Goal: Check status: Check status

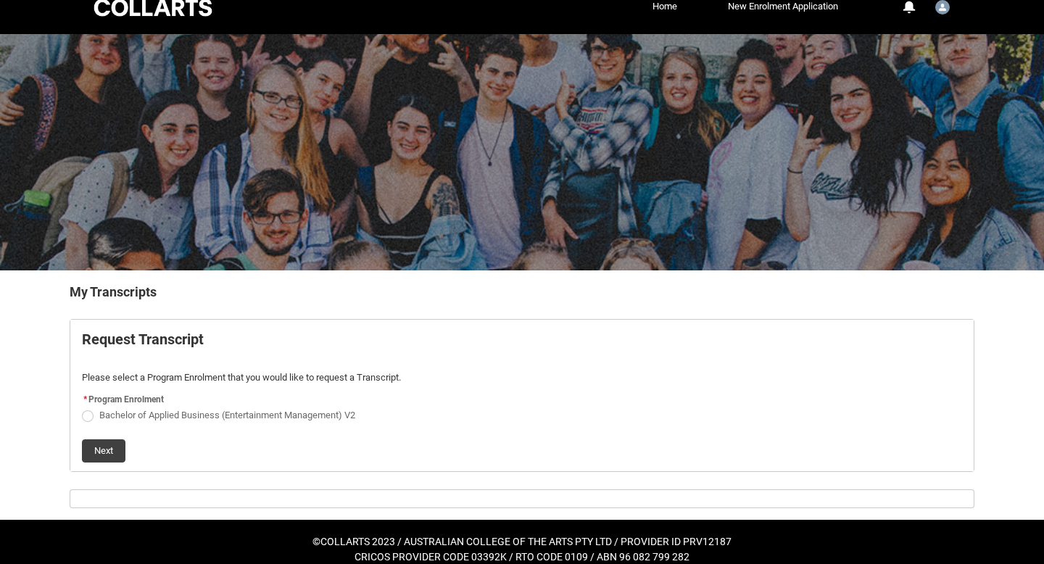
scroll to position [34, 0]
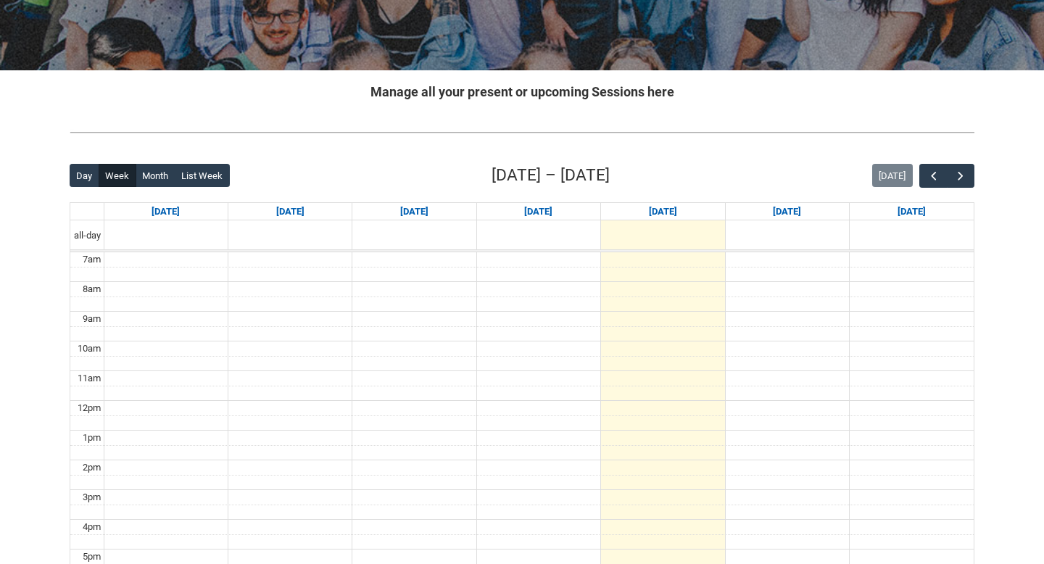
scroll to position [122, 0]
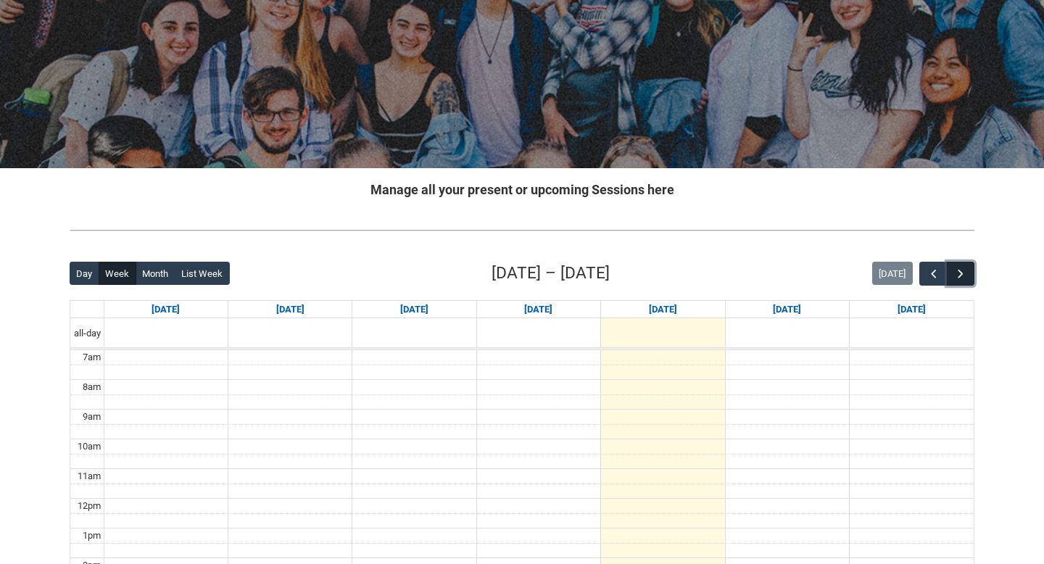
click at [950, 270] on button "button" at bounding box center [961, 274] width 28 height 24
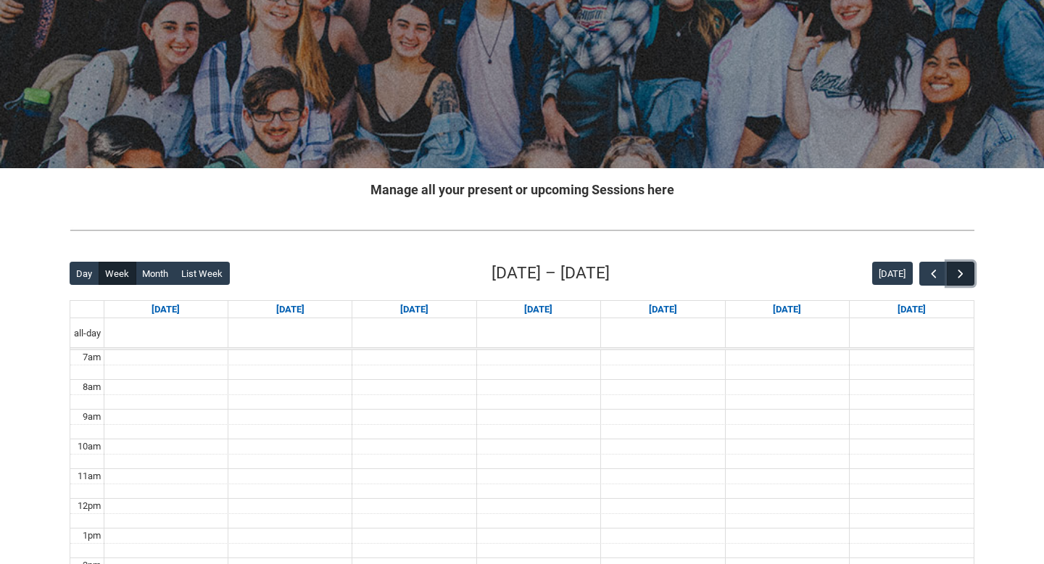
click at [955, 271] on span "button" at bounding box center [961, 274] width 15 height 15
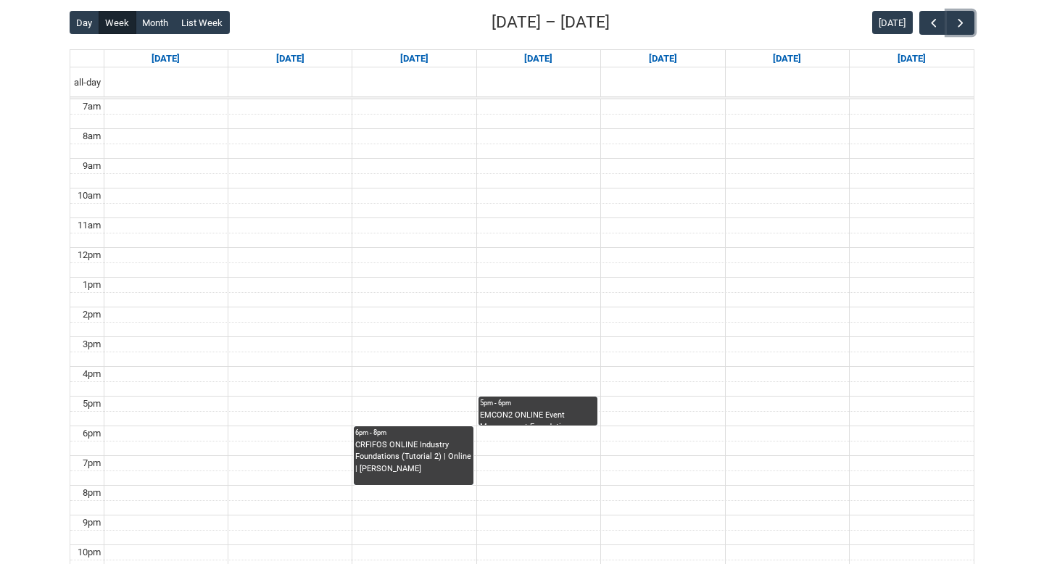
scroll to position [0, 0]
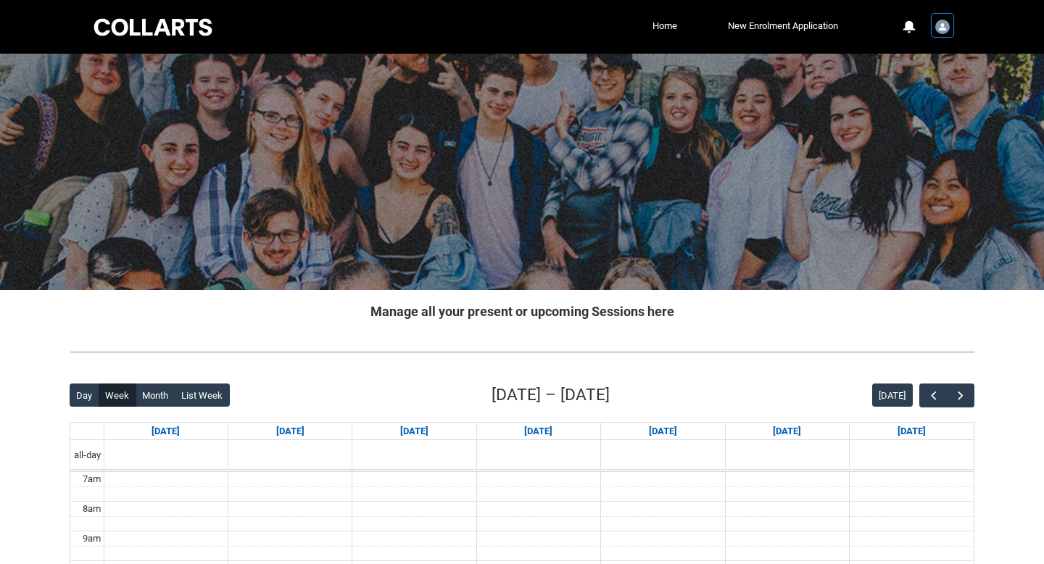
click at [942, 25] on img "User Profile Student.balarco.20252840" at bounding box center [943, 27] width 15 height 15
click at [915, 61] on span "Profile" at bounding box center [906, 61] width 25 height 13
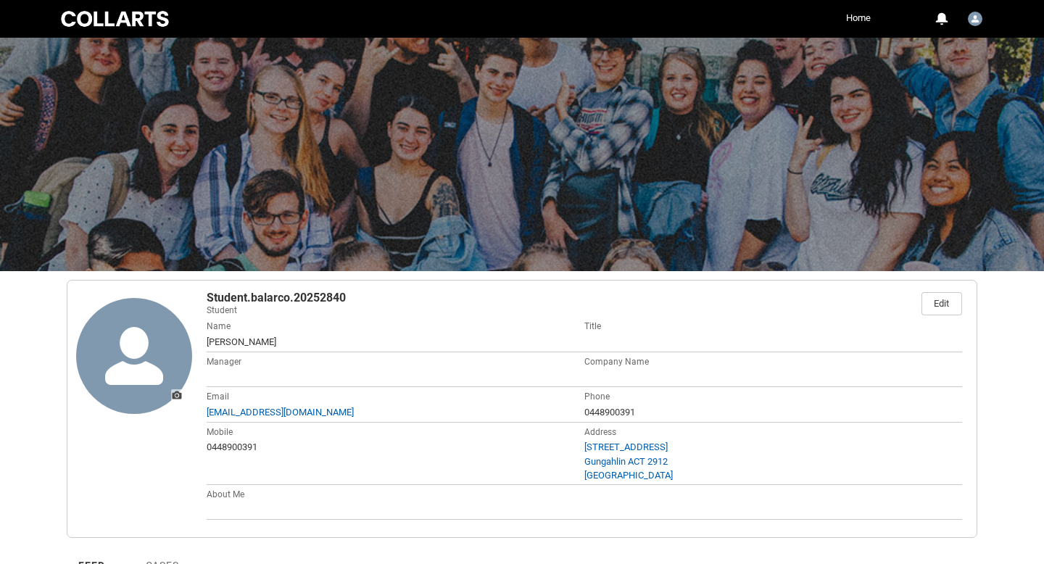
click at [113, 20] on div at bounding box center [115, 19] width 114 height 20
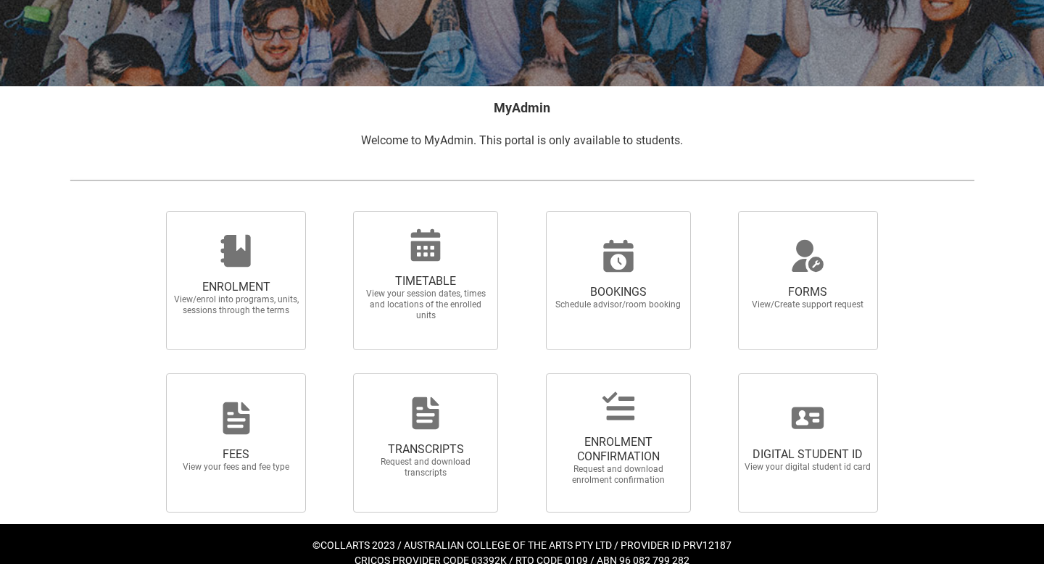
scroll to position [223, 0]
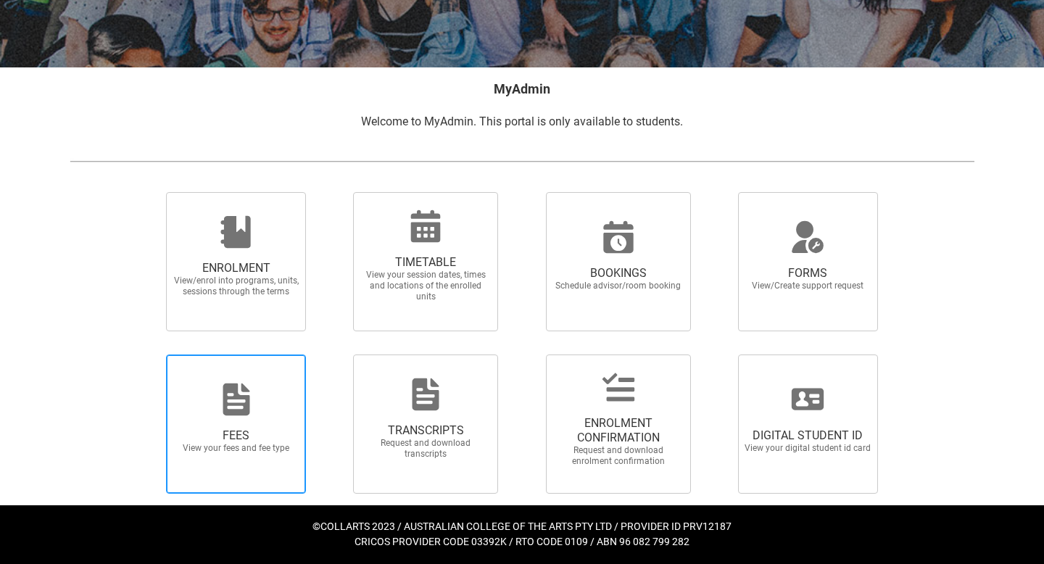
click at [260, 389] on div at bounding box center [236, 399] width 139 height 35
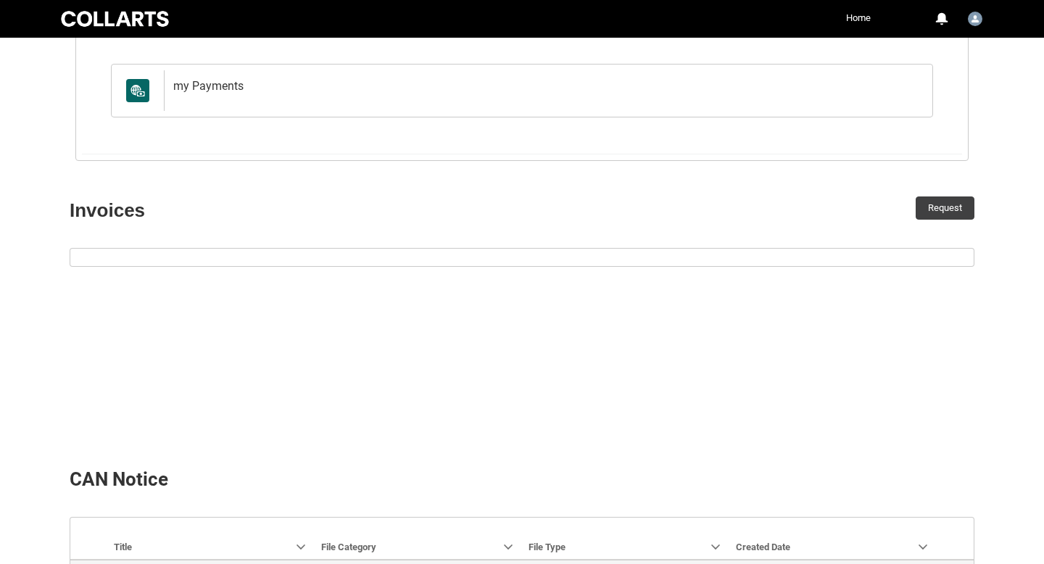
scroll to position [522, 0]
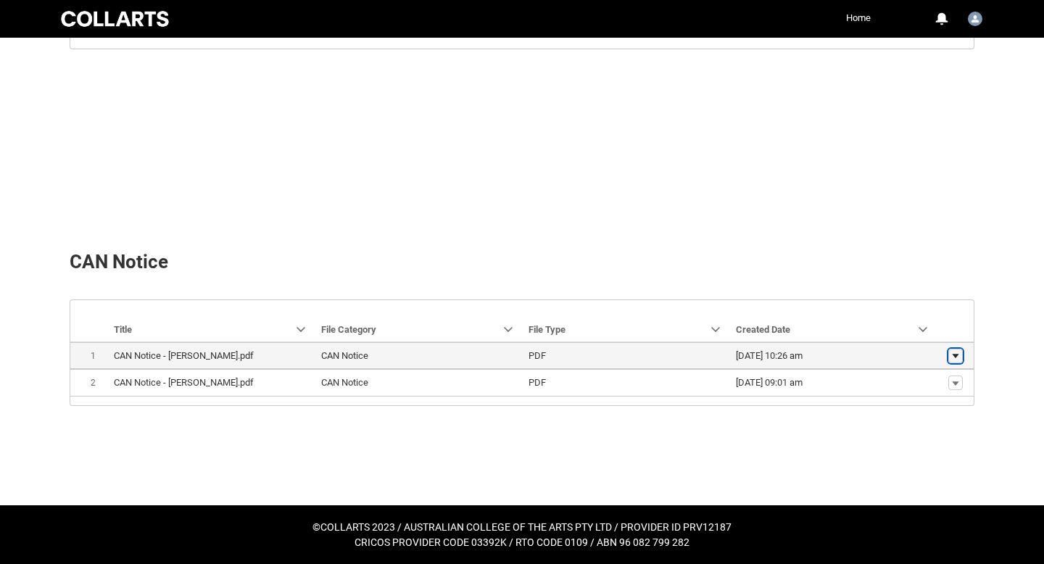
click at [955, 357] on lightning-primitive-icon "button" at bounding box center [956, 356] width 9 height 10
click at [955, 355] on lightning-primitive-icon "button" at bounding box center [956, 356] width 9 height 10
click at [764, 364] on td "13/03/2025, 10:26 am" at bounding box center [833, 355] width 207 height 27
click at [496, 354] on span "CAN Notice" at bounding box center [419, 356] width 196 height 15
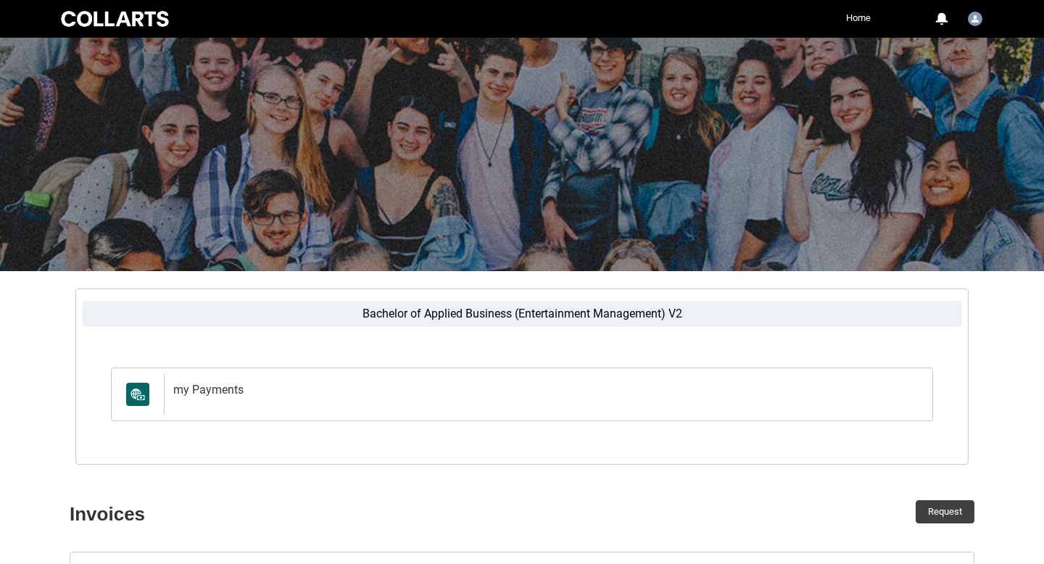
click at [127, 21] on div at bounding box center [115, 19] width 114 height 20
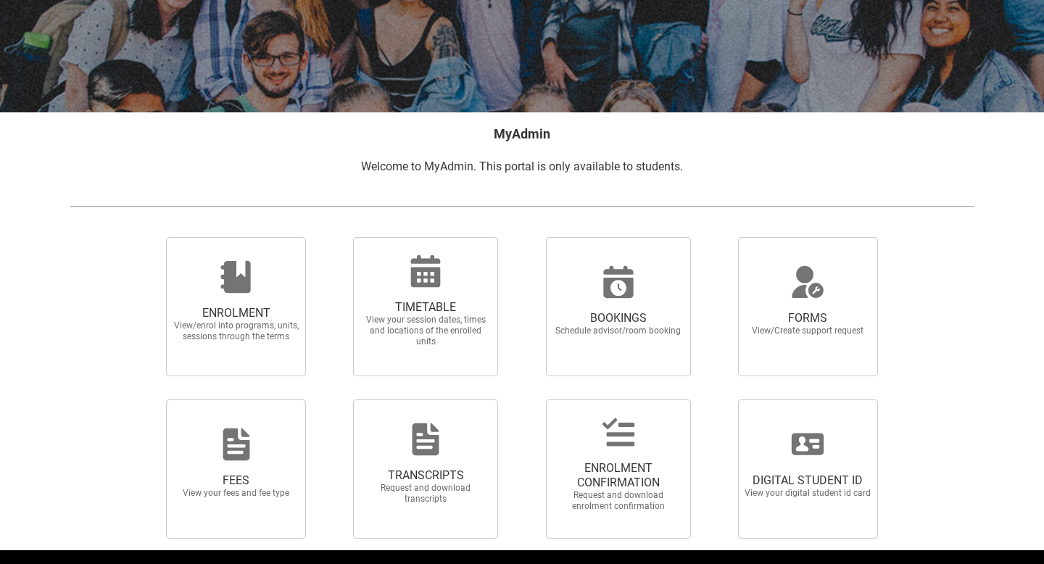
click at [511, 139] on h2 "MyAdmin" at bounding box center [522, 134] width 905 height 20
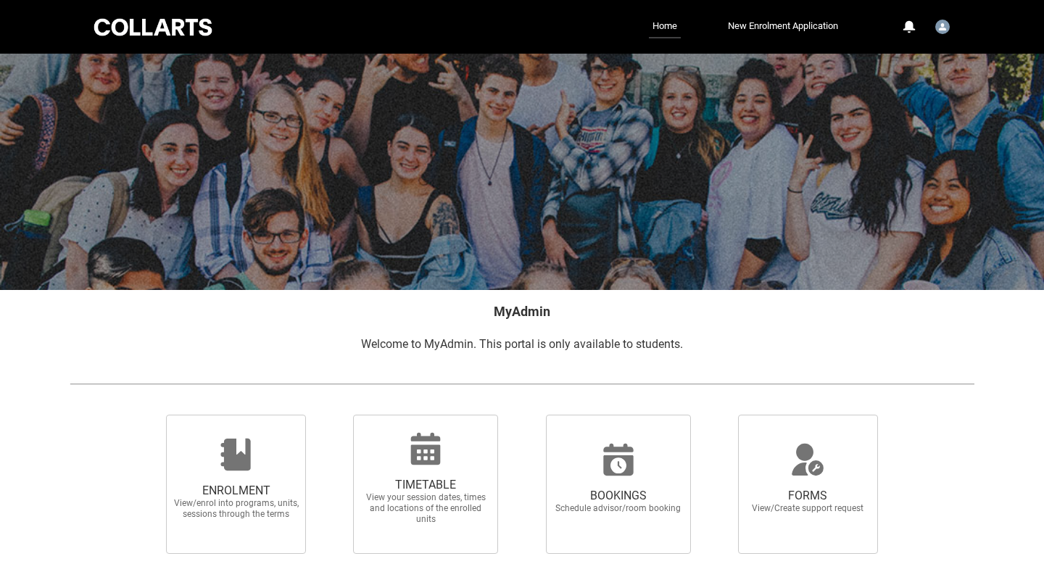
click at [179, 28] on div at bounding box center [152, 27] width 123 height 22
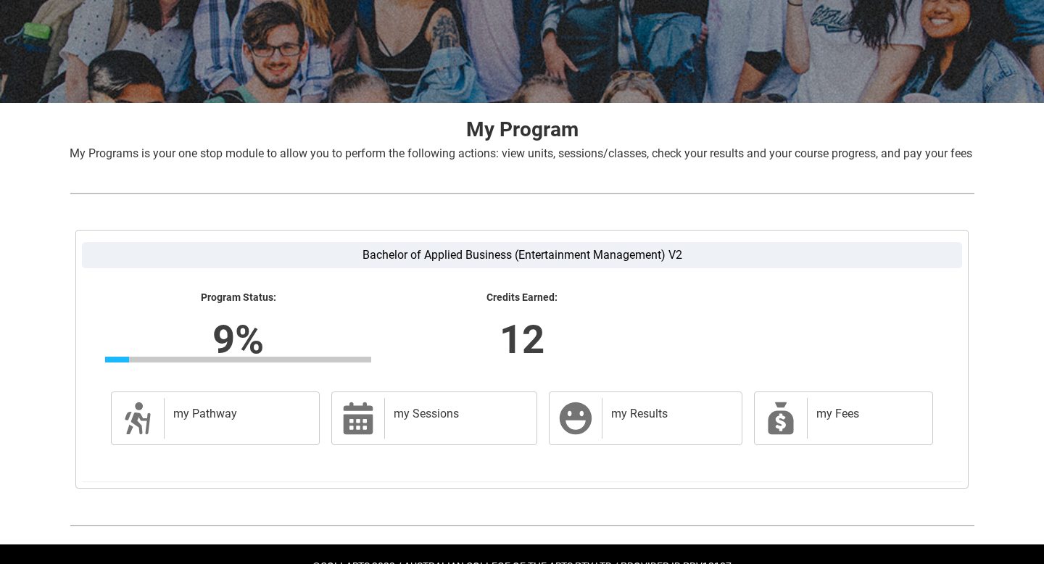
scroll to position [244, 0]
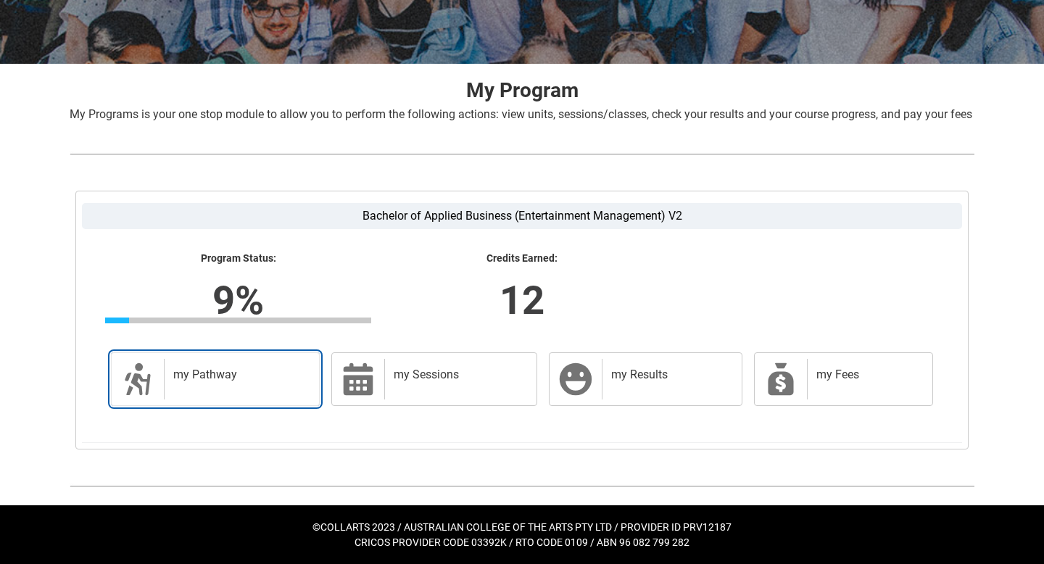
click at [236, 369] on h2 "my Pathway" at bounding box center [238, 375] width 131 height 15
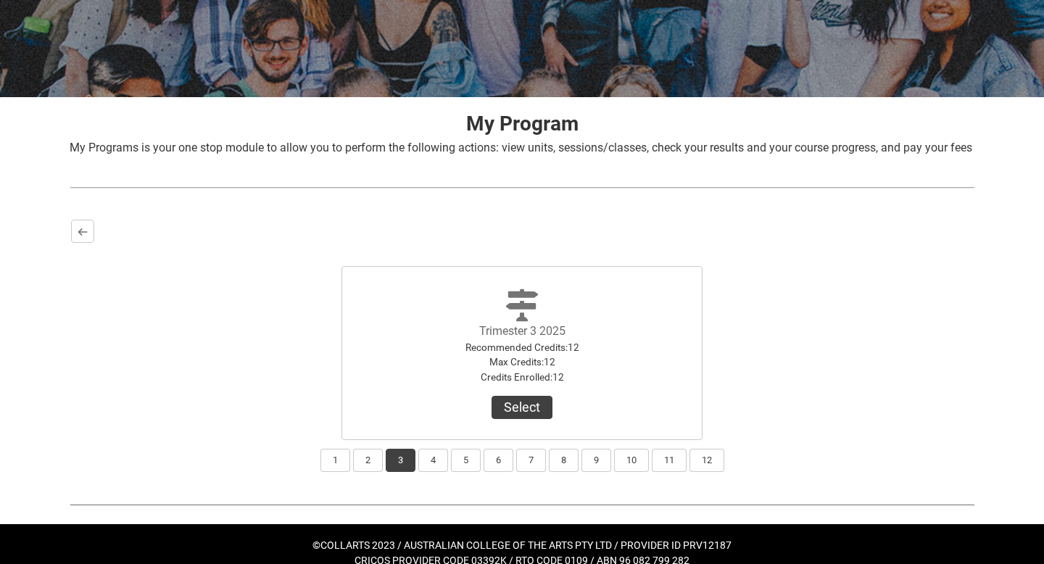
scroll to position [228, 0]
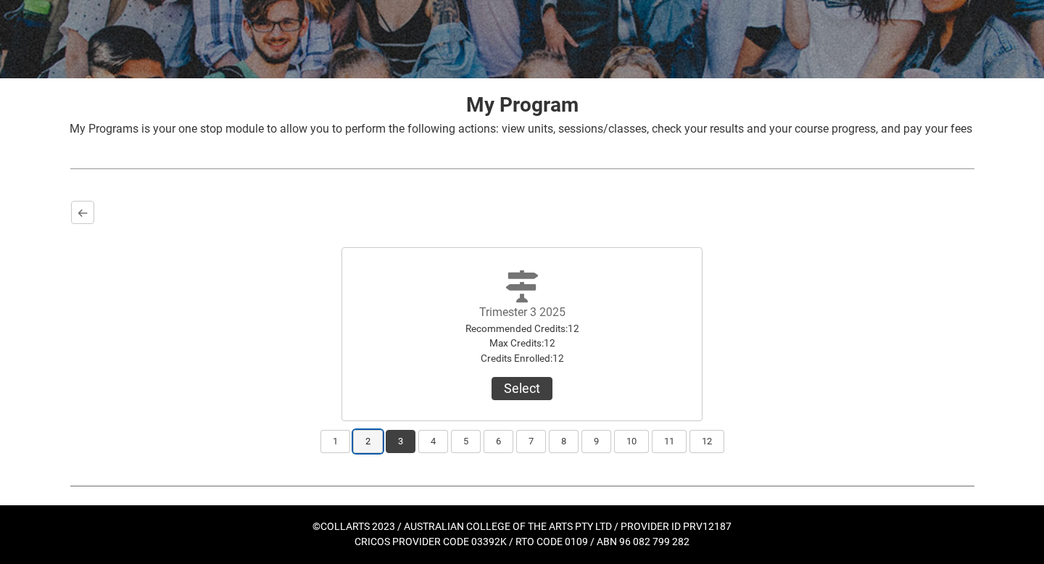
click at [369, 442] on button "2" at bounding box center [368, 441] width 30 height 23
click at [347, 446] on button "1" at bounding box center [336, 441] width 30 height 23
click at [375, 443] on button "2" at bounding box center [368, 441] width 30 height 23
click at [334, 439] on button "1" at bounding box center [336, 441] width 30 height 23
click at [485, 389] on button "View Results" at bounding box center [522, 388] width 99 height 23
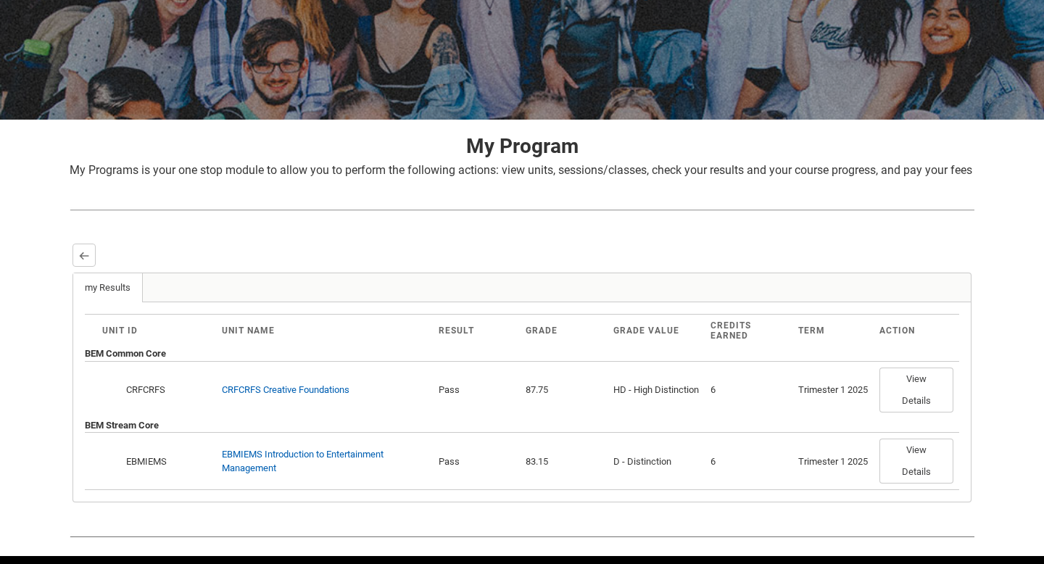
scroll to position [238, 0]
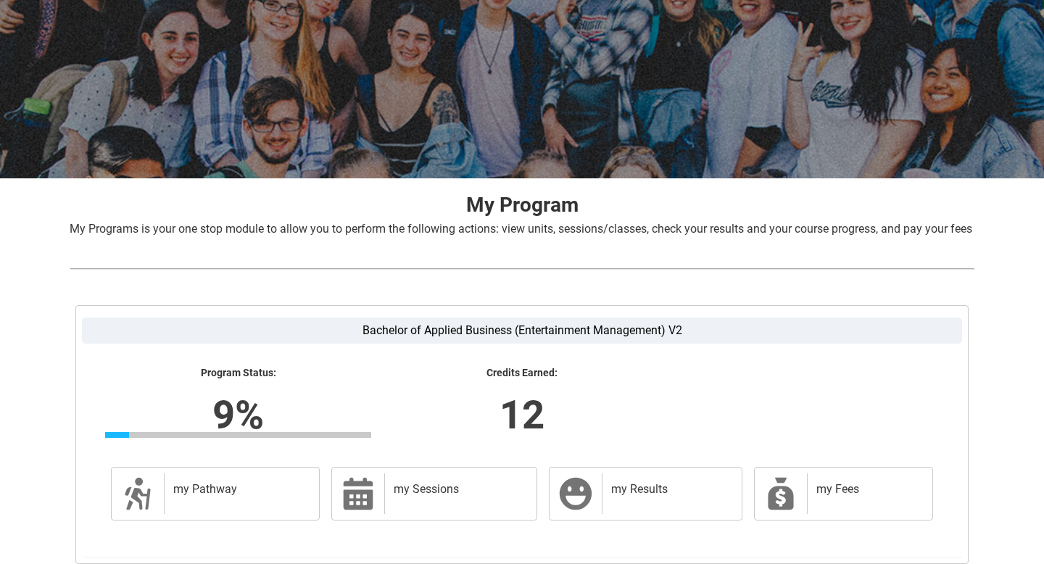
scroll to position [244, 0]
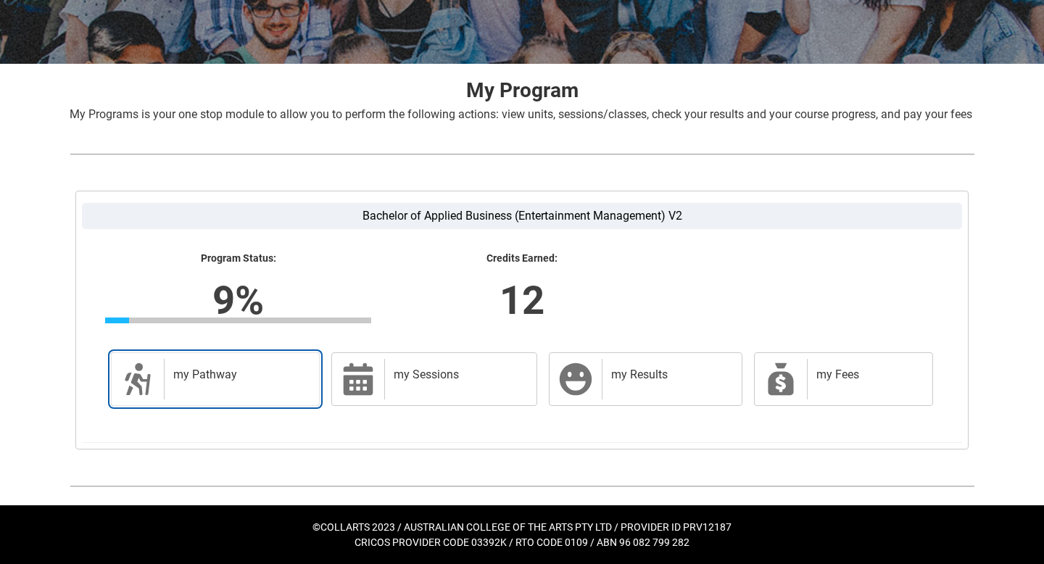
click at [265, 382] on div "my Pathway" at bounding box center [238, 379] width 149 height 41
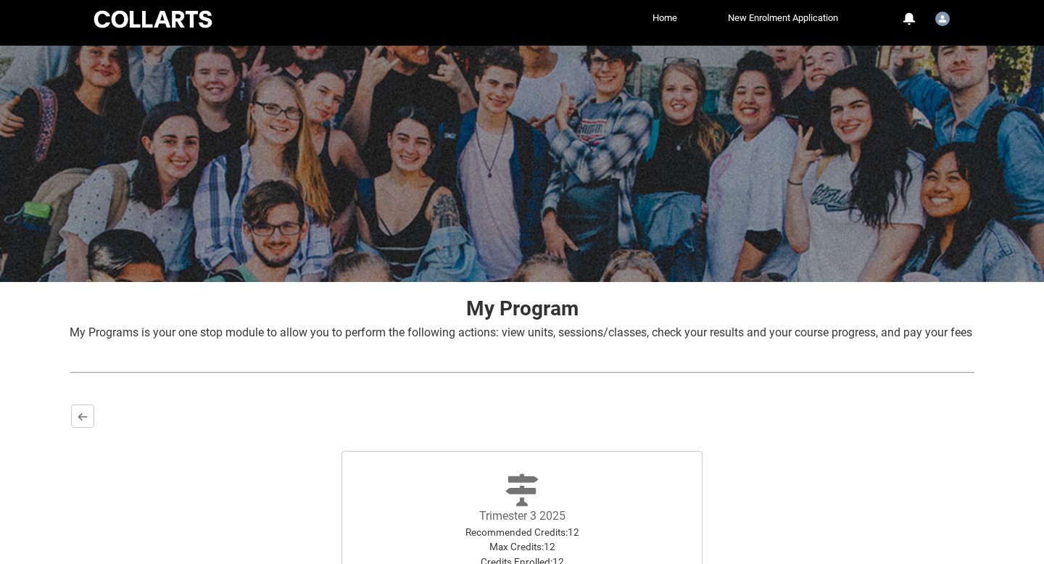
scroll to position [228, 0]
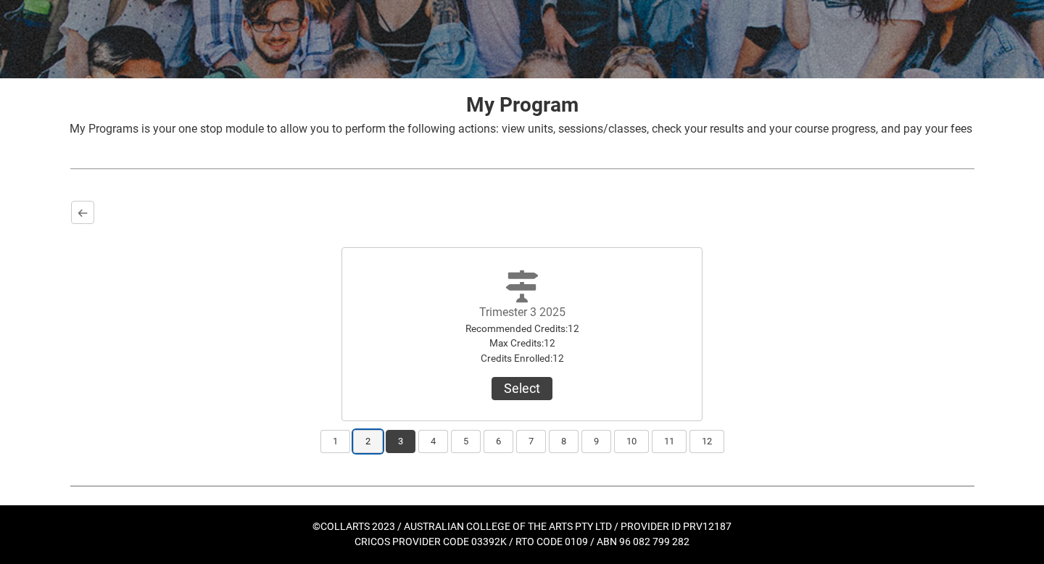
click at [373, 445] on button "2" at bounding box center [368, 441] width 30 height 23
click at [540, 386] on button "View Results" at bounding box center [522, 388] width 99 height 23
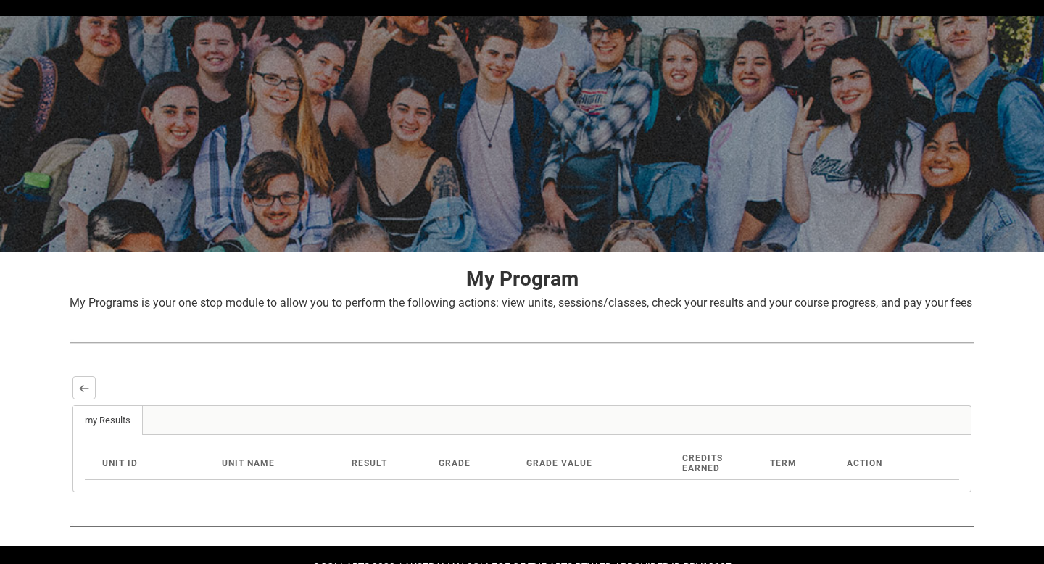
scroll to position [95, 0]
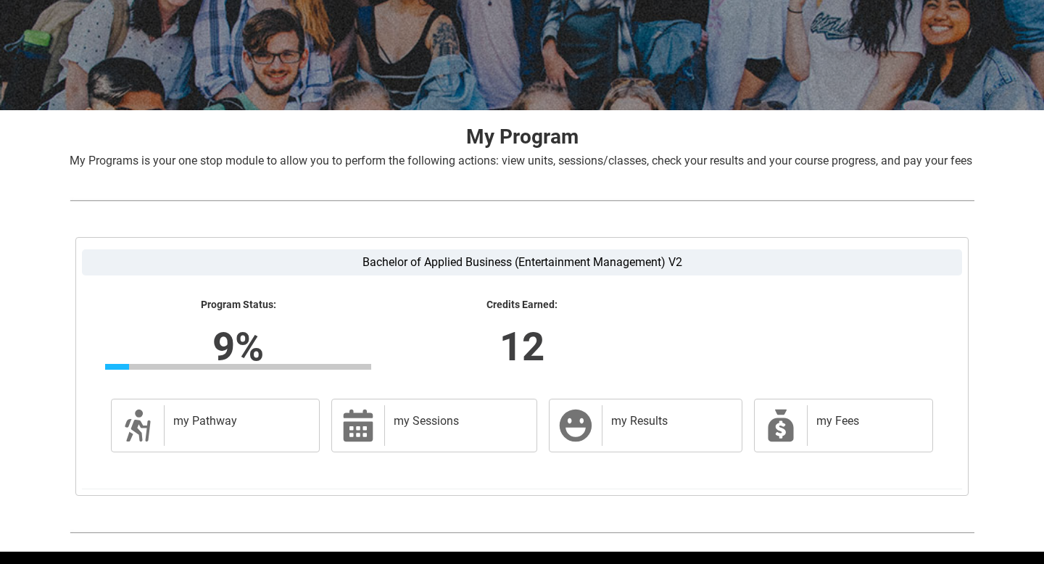
scroll to position [244, 0]
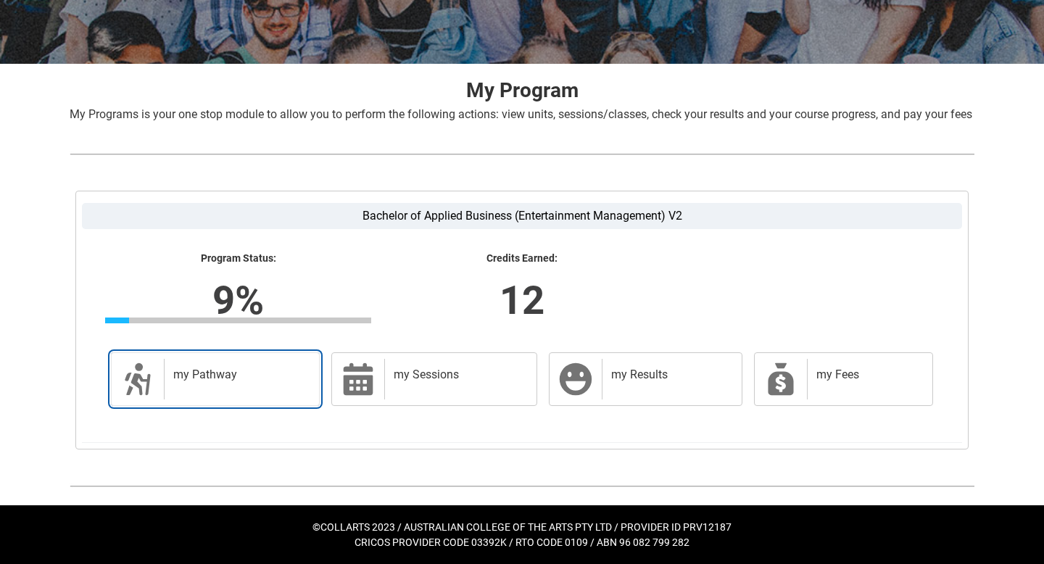
click at [245, 384] on div "my Pathway" at bounding box center [238, 379] width 149 height 41
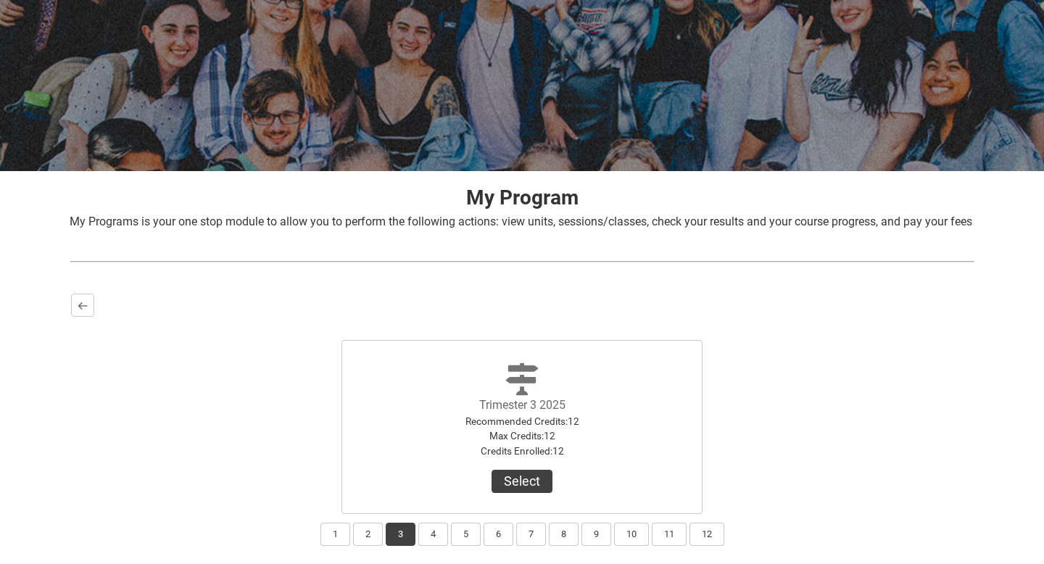
scroll to position [228, 0]
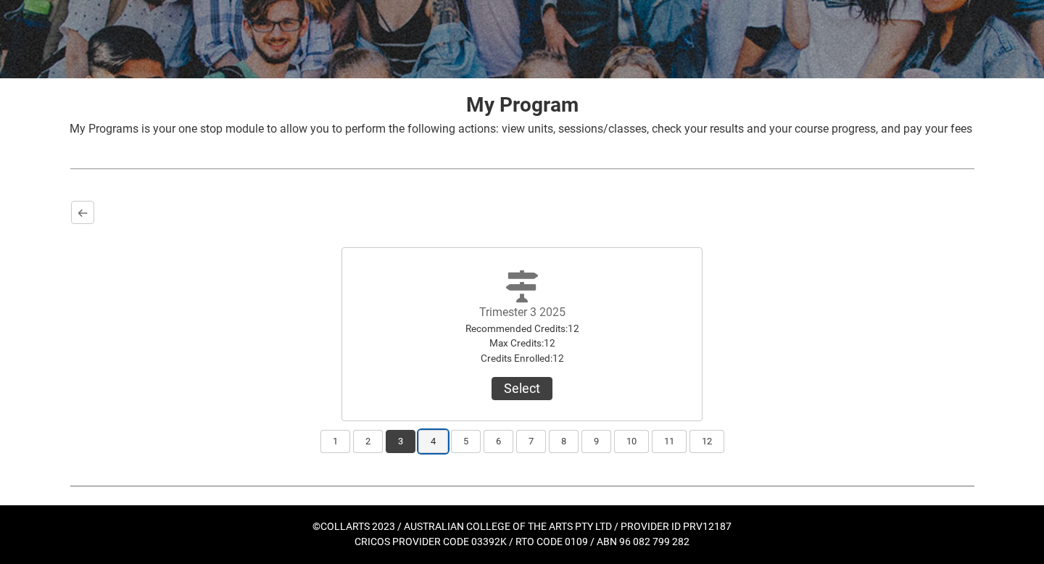
click at [431, 443] on button "4" at bounding box center [434, 441] width 30 height 23
click at [469, 442] on button "5" at bounding box center [466, 441] width 30 height 23
click at [506, 449] on button "6" at bounding box center [499, 441] width 30 height 23
click at [532, 448] on button "7" at bounding box center [531, 441] width 30 height 23
click at [566, 444] on button "8" at bounding box center [564, 441] width 30 height 23
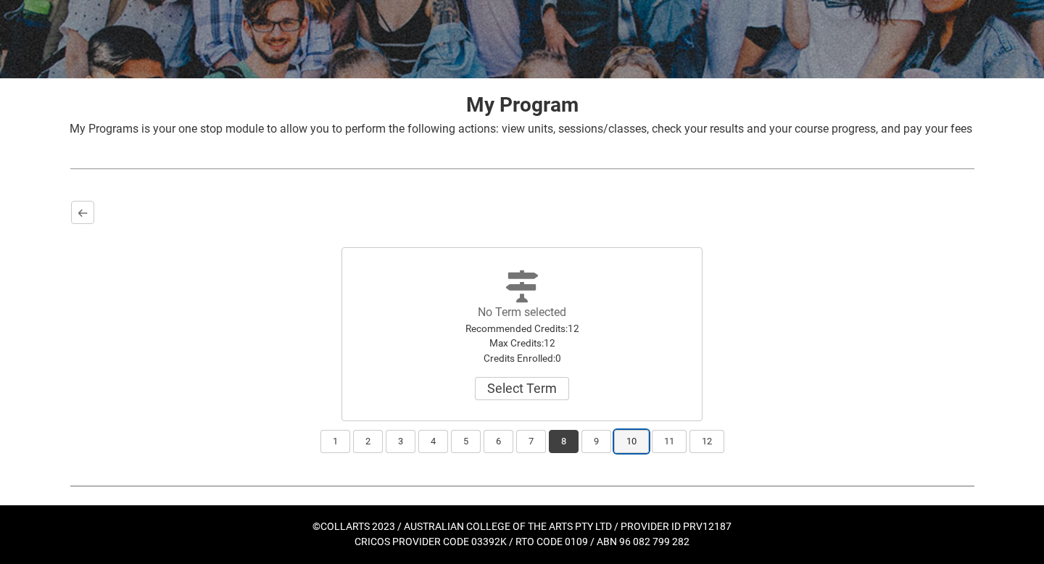
click at [624, 442] on button "10" at bounding box center [631, 441] width 35 height 23
click at [704, 446] on button "12" at bounding box center [707, 441] width 35 height 23
click at [379, 442] on button "2" at bounding box center [368, 441] width 30 height 23
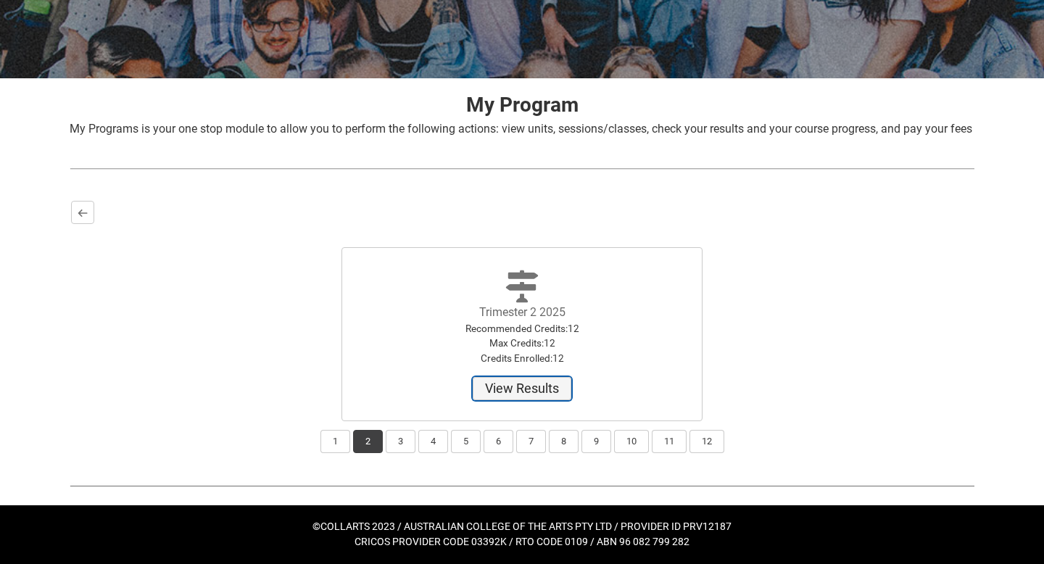
click at [503, 389] on button "View Results" at bounding box center [522, 388] width 99 height 23
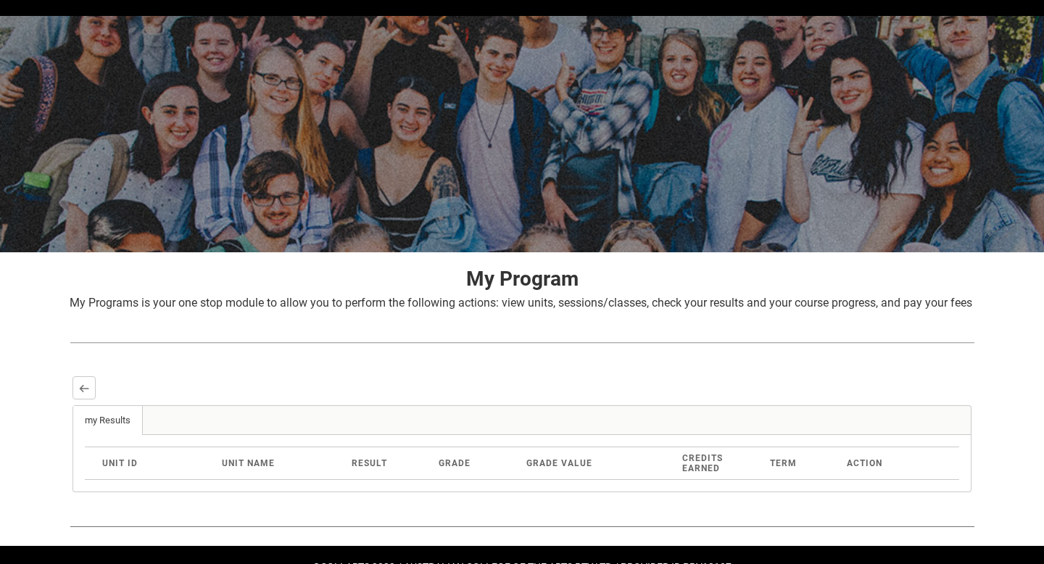
scroll to position [95, 0]
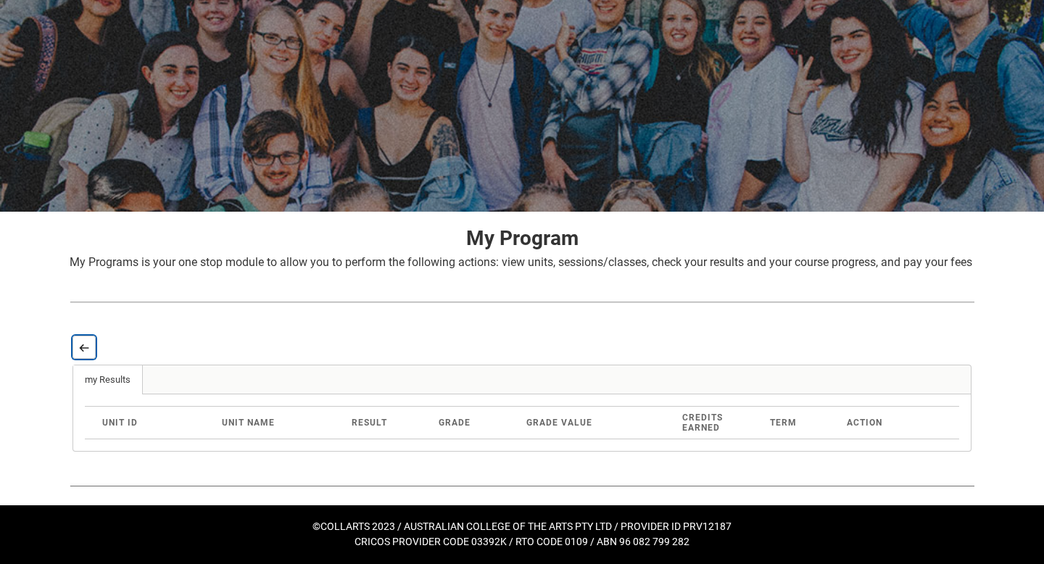
click at [84, 349] on lightning-primitive-icon "button" at bounding box center [84, 347] width 10 height 11
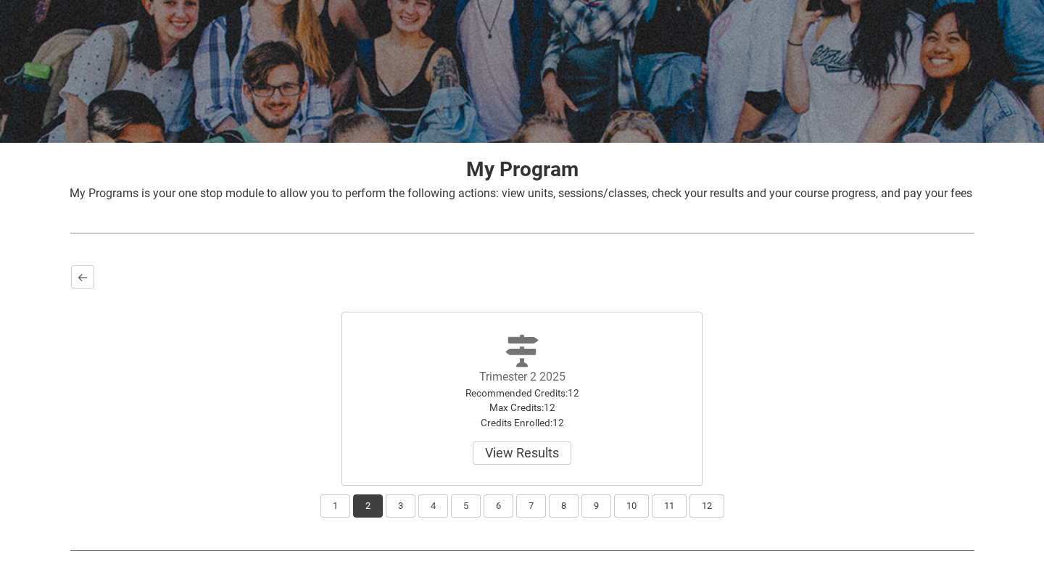
scroll to position [228, 0]
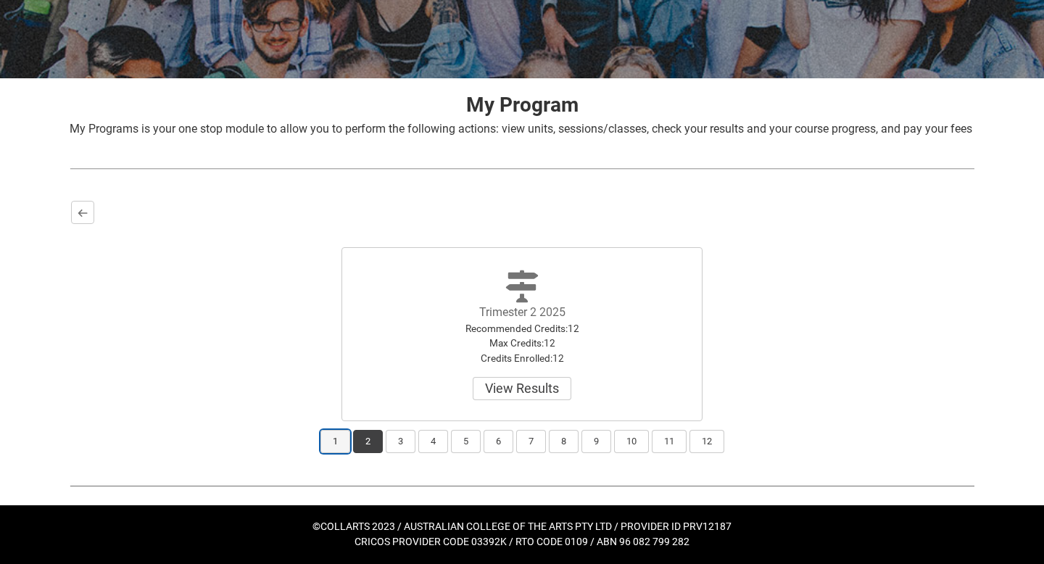
click at [328, 444] on button "1" at bounding box center [336, 441] width 30 height 23
click at [525, 389] on button "View Results" at bounding box center [522, 388] width 99 height 23
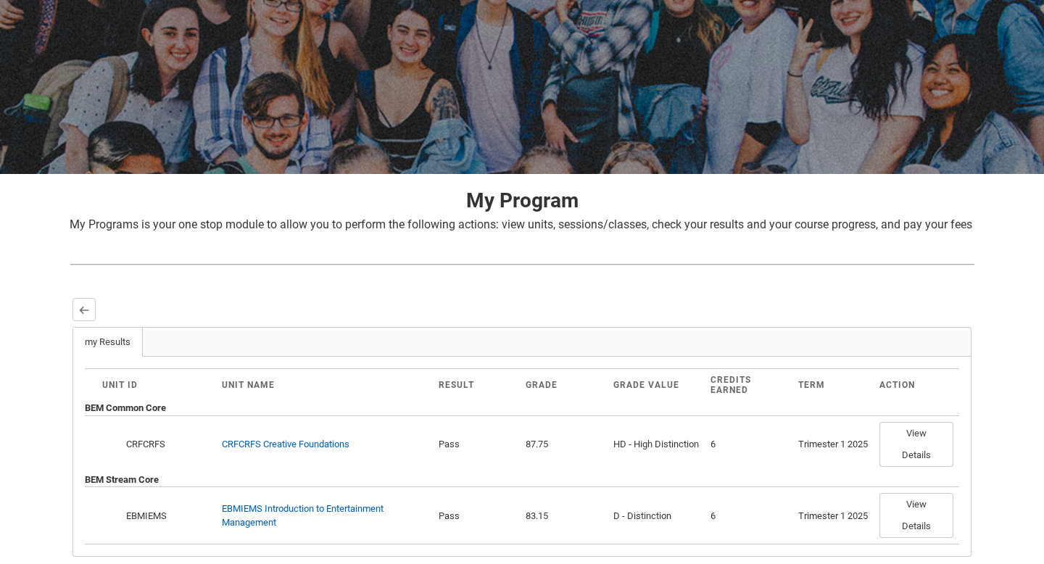
scroll to position [238, 0]
